Goal: Transaction & Acquisition: Download file/media

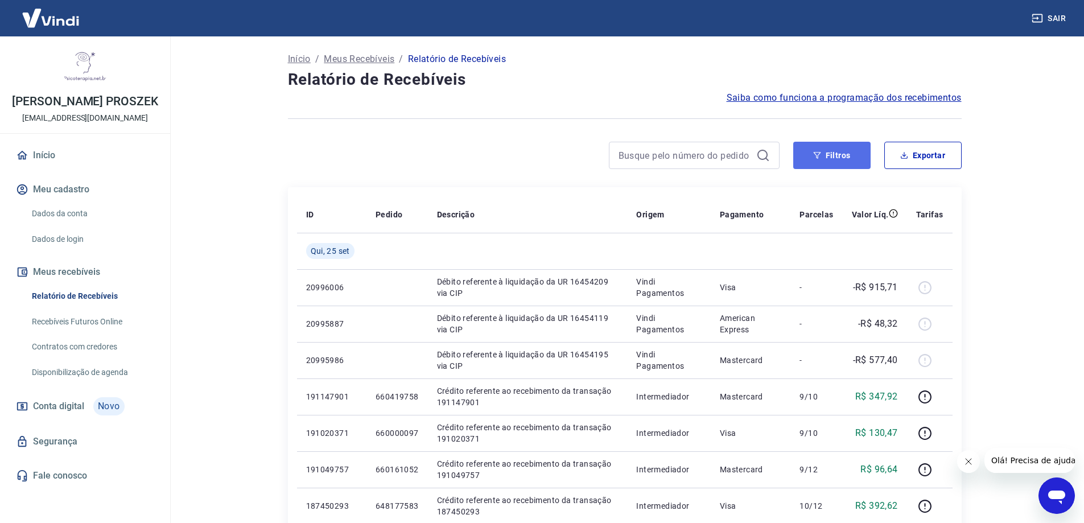
click at [842, 149] on button "Filtros" at bounding box center [831, 155] width 77 height 27
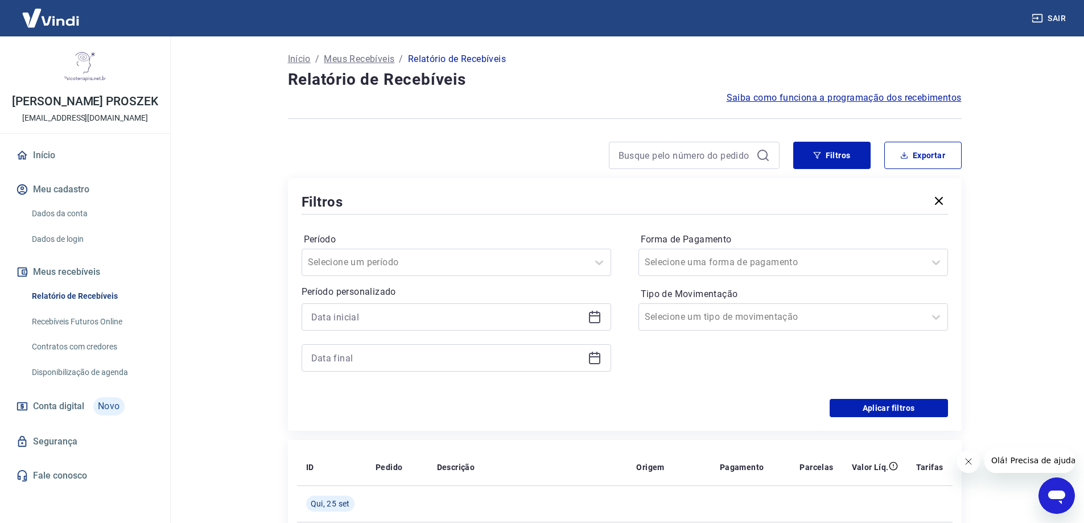
click at [598, 322] on icon at bounding box center [595, 317] width 14 height 14
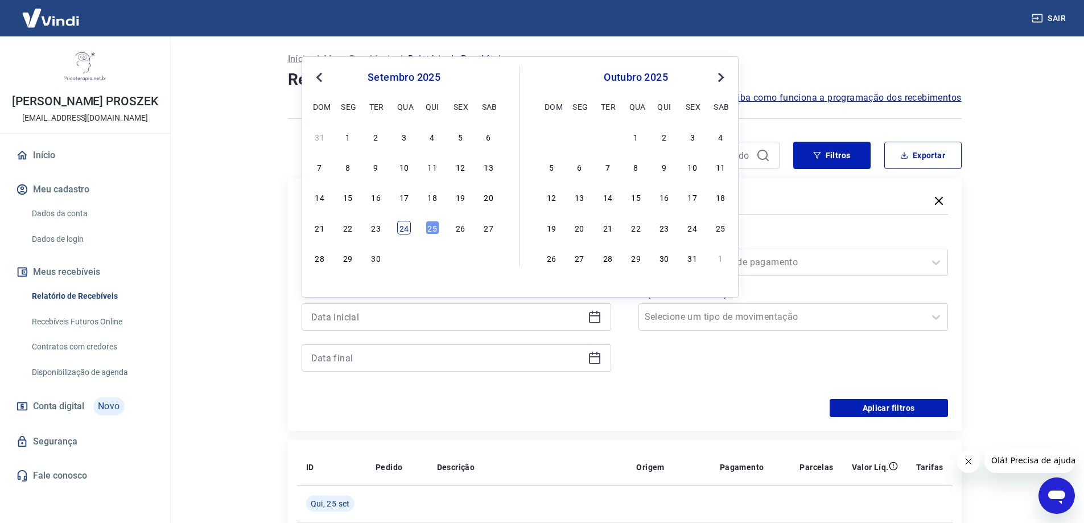
click at [404, 227] on div "24" at bounding box center [404, 228] width 14 height 14
click at [404, 227] on div "Período Selecione um período Período personalizado Previous Month Next Month [D…" at bounding box center [625, 308] width 647 height 182
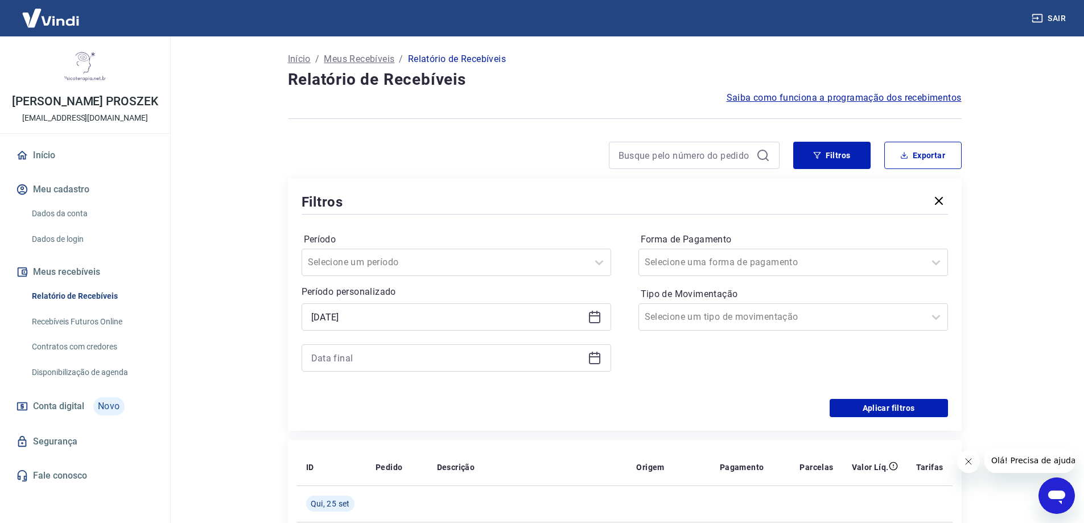
click at [596, 319] on icon at bounding box center [595, 317] width 14 height 14
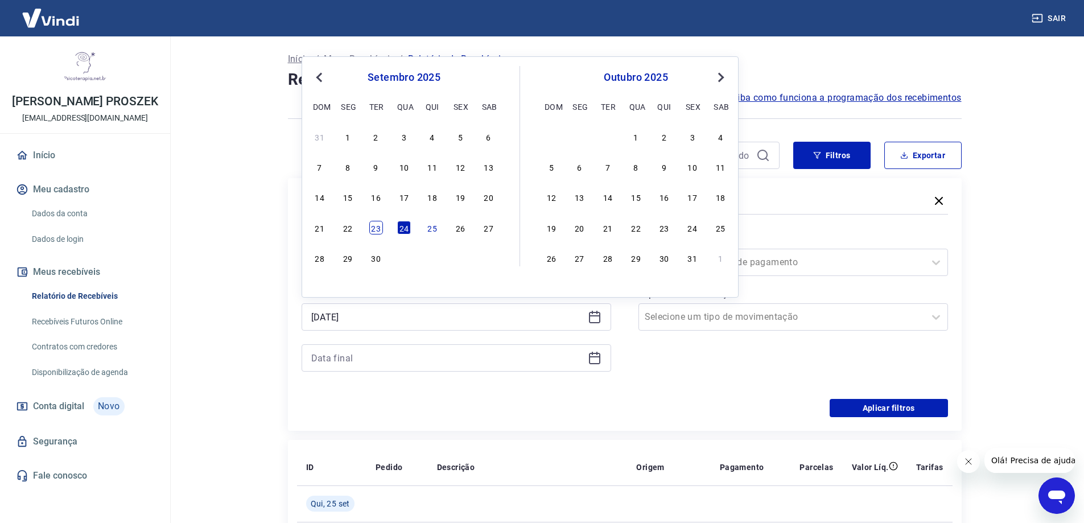
click at [373, 227] on div "23" at bounding box center [376, 228] width 14 height 14
click at [373, 227] on div "Período Selecione um período Período personalizado Selected date: quarta-feira,…" at bounding box center [625, 308] width 647 height 182
type input "23/09/2025"
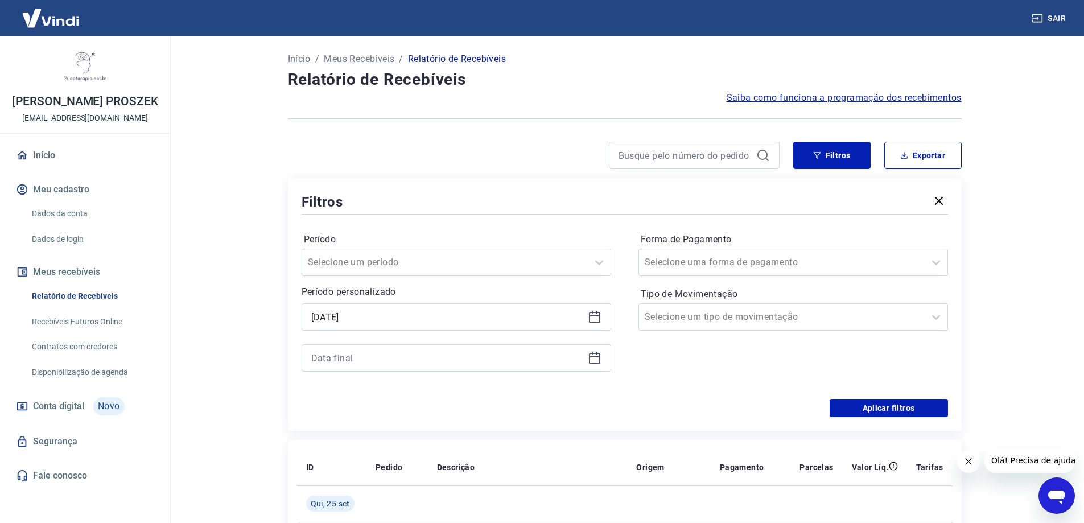
click at [596, 362] on icon at bounding box center [595, 358] width 14 height 14
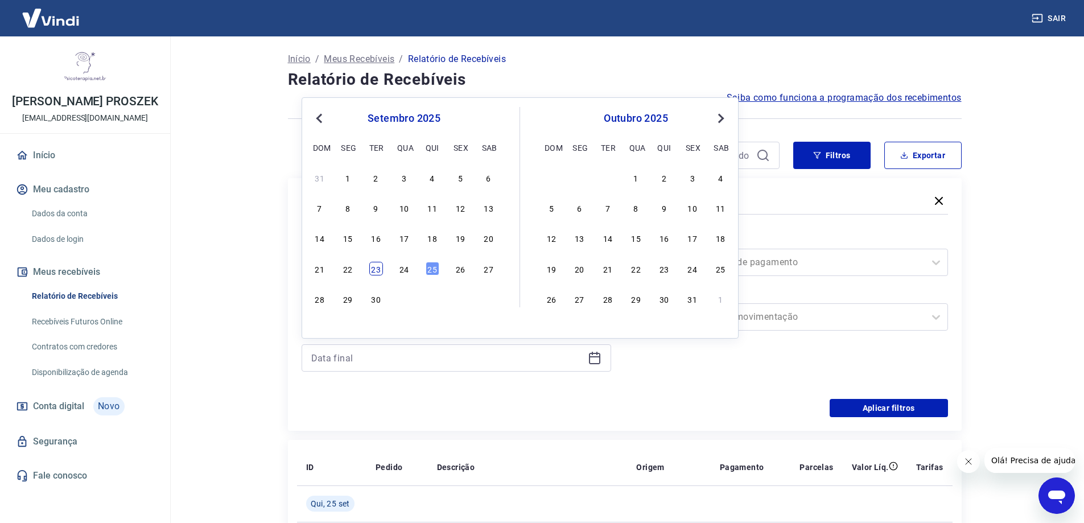
click at [375, 272] on div "23" at bounding box center [376, 269] width 14 height 14
click at [375, 272] on div "Selecione um período" at bounding box center [445, 262] width 286 height 20
type input "23/09/2025"
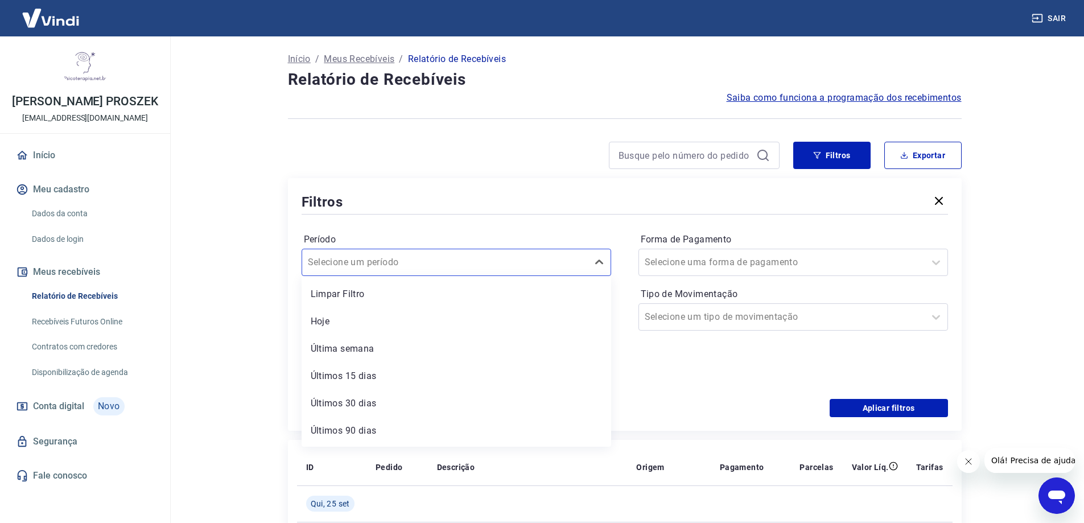
click at [709, 377] on div "Forma de Pagamento Selecione uma forma de pagamento Tipo de Movimentação Seleci…" at bounding box center [794, 308] width 310 height 155
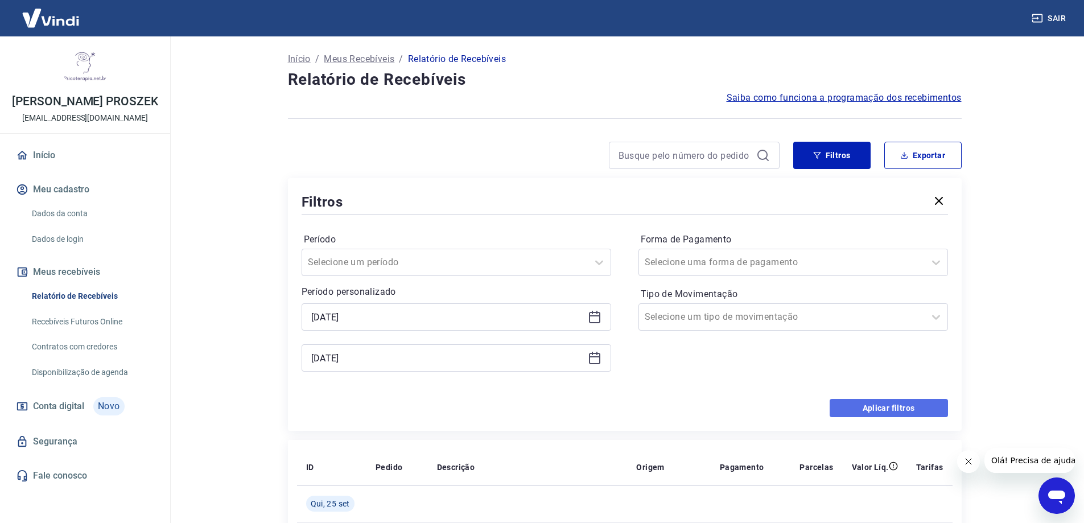
click at [842, 405] on button "Aplicar filtros" at bounding box center [889, 408] width 118 height 18
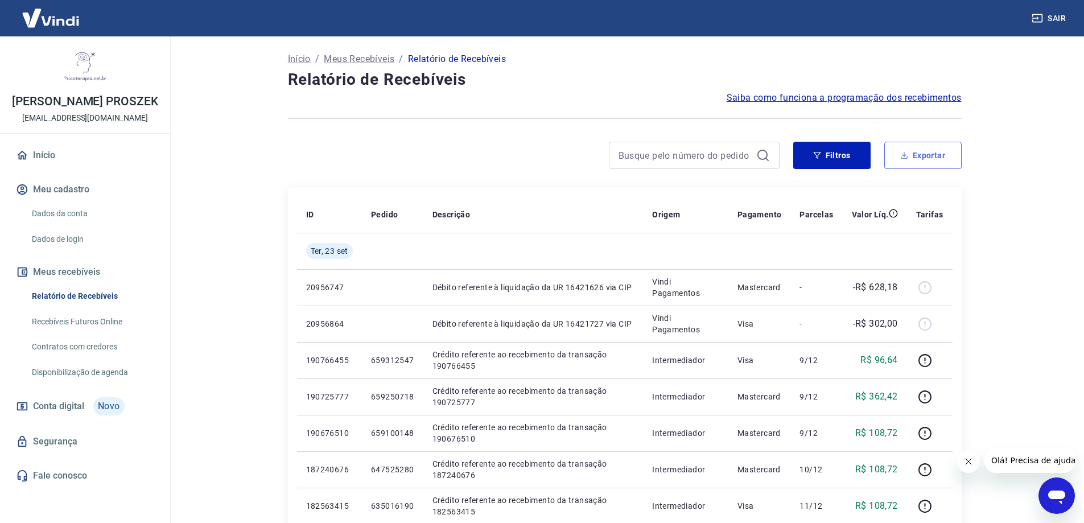
click at [927, 158] on button "Exportar" at bounding box center [922, 155] width 77 height 27
type input "23/09/2025"
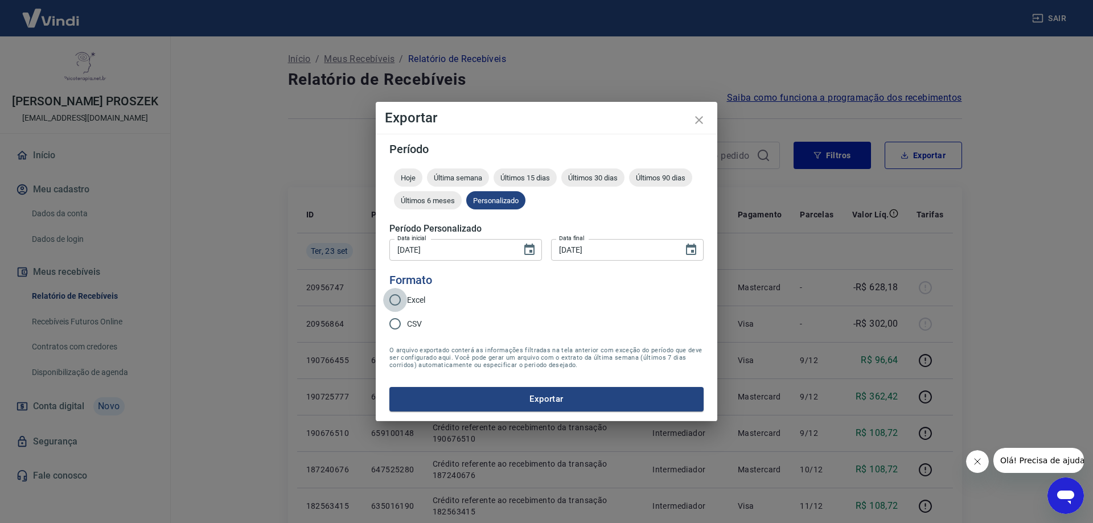
click at [402, 300] on input "Excel" at bounding box center [395, 300] width 24 height 24
radio input "true"
click at [474, 394] on button "Exportar" at bounding box center [546, 399] width 314 height 24
